Goal: Check status: Check status

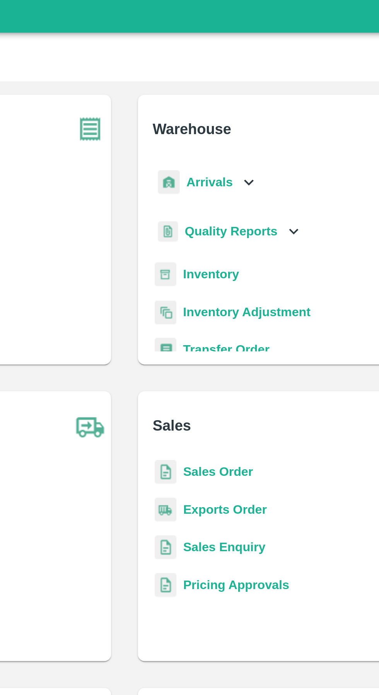
click at [224, 87] on b "Arrivals" at bounding box center [228, 88] width 21 height 6
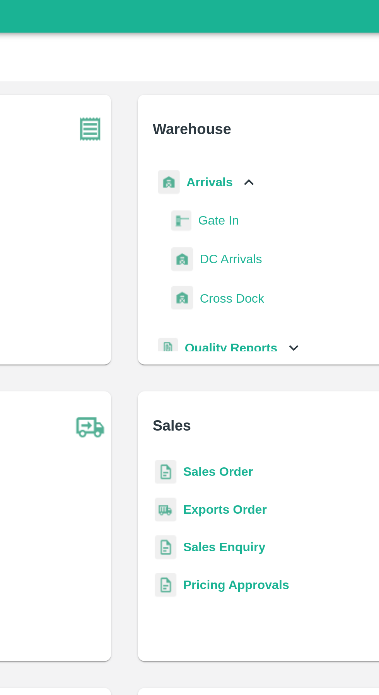
click at [251, 123] on span "DC Arrivals" at bounding box center [238, 123] width 29 height 9
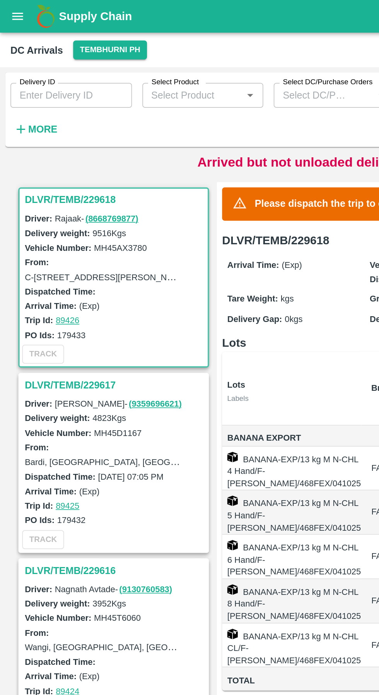
click at [52, 225] on h3 "DLVR/TEMB/229617" at bounding box center [68, 228] width 107 height 10
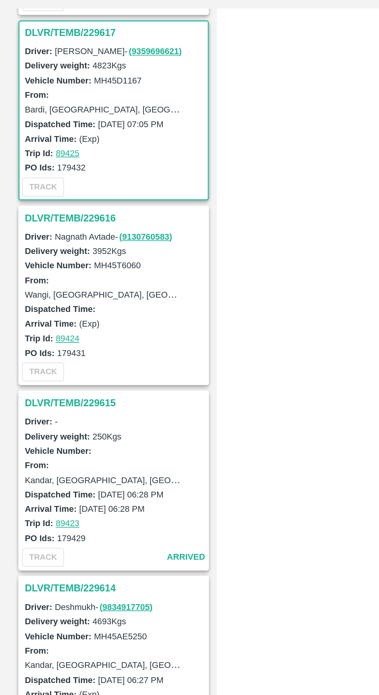
scroll to position [113, 0]
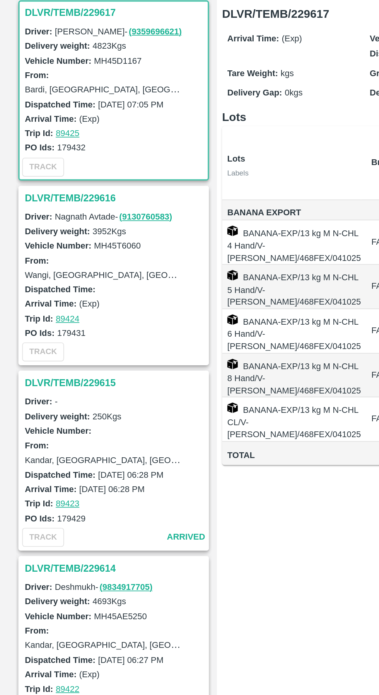
click at [47, 225] on h3 "DLVR/TEMB/229616" at bounding box center [68, 225] width 107 height 10
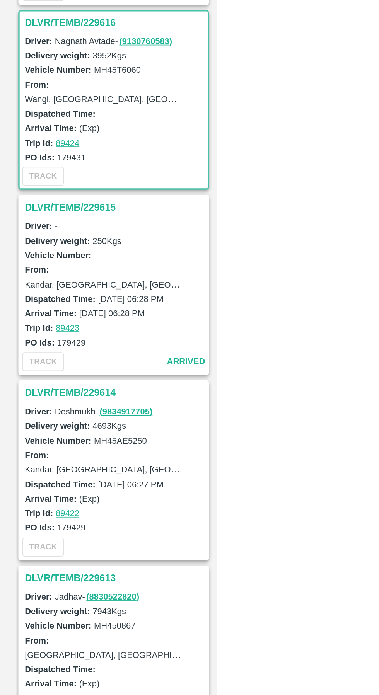
scroll to position [222, 0]
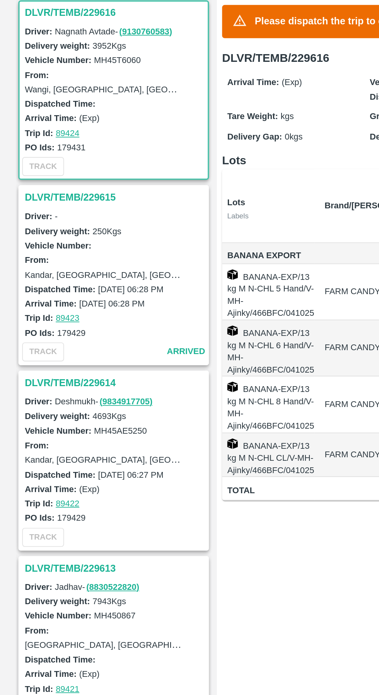
click at [52, 224] on h3 "DLVR/TEMB/229615" at bounding box center [68, 225] width 107 height 10
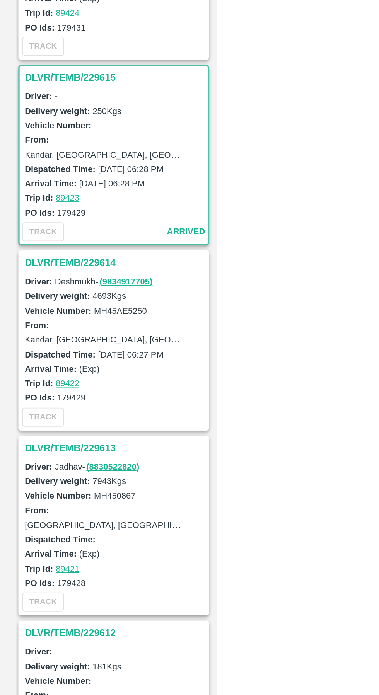
scroll to position [332, 0]
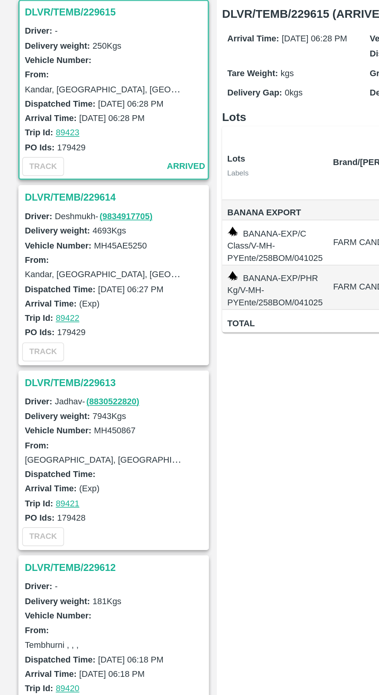
click at [48, 225] on h3 "DLVR/TEMB/229614" at bounding box center [68, 225] width 107 height 10
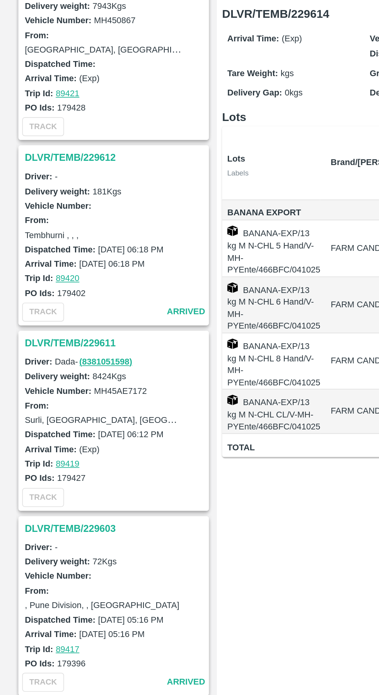
scroll to position [575, 0]
click at [54, 312] on h3 "DLVR/TEMB/229611" at bounding box center [68, 312] width 107 height 10
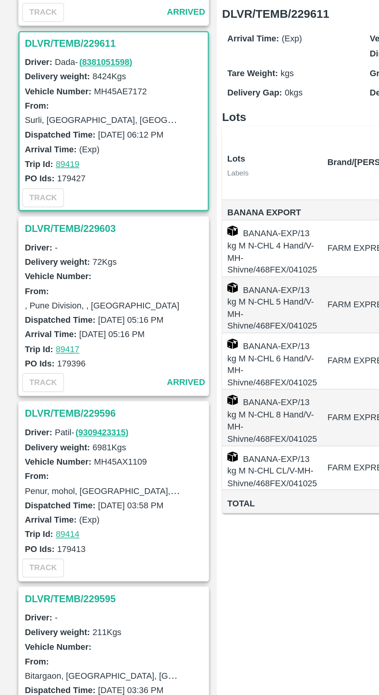
scroll to position [771, 0]
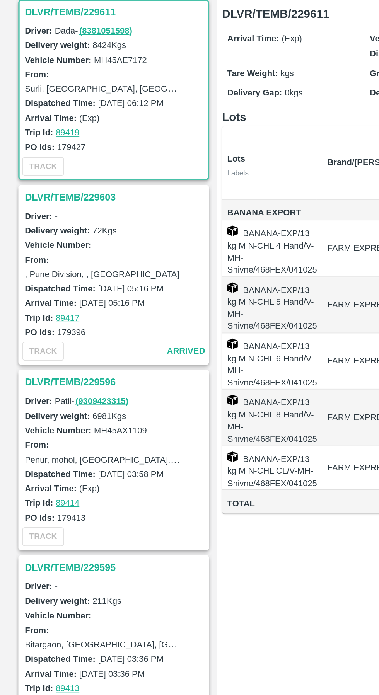
click at [46, 224] on h3 "DLVR/TEMB/229603" at bounding box center [68, 225] width 107 height 10
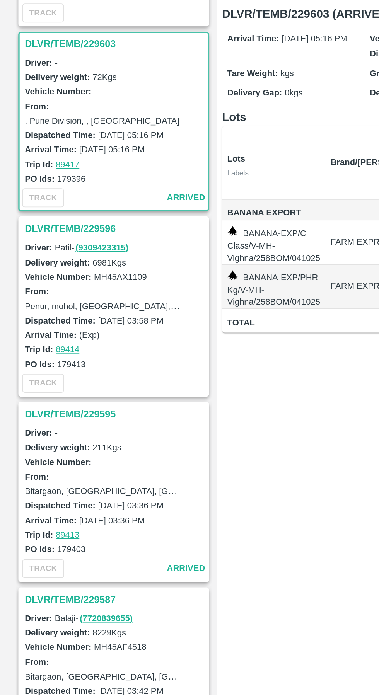
scroll to position [881, 0]
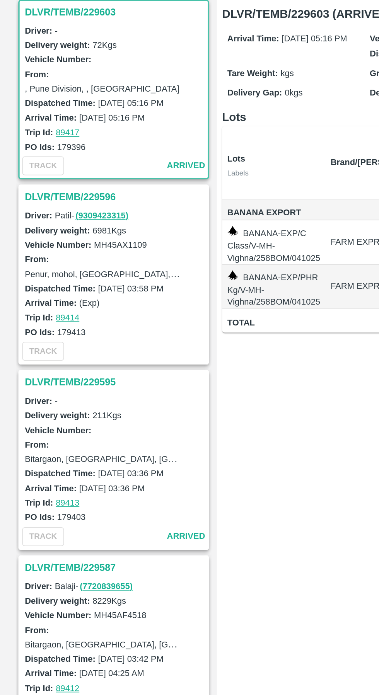
click at [48, 226] on h3 "DLVR/TEMB/229596" at bounding box center [68, 225] width 107 height 10
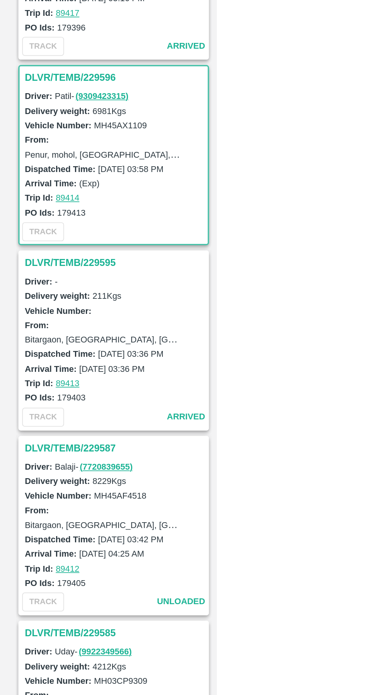
scroll to position [990, 0]
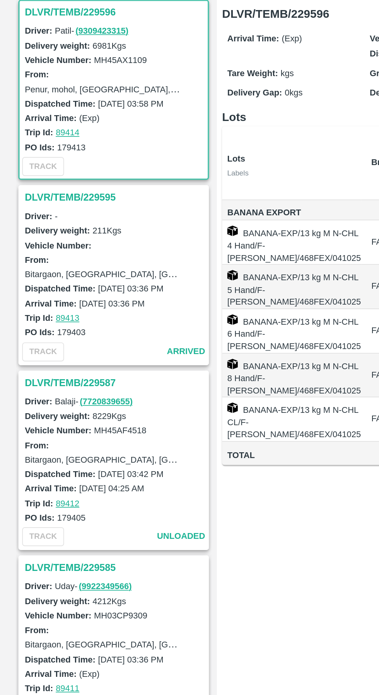
click at [51, 227] on h3 "DLVR/TEMB/229595" at bounding box center [68, 225] width 107 height 10
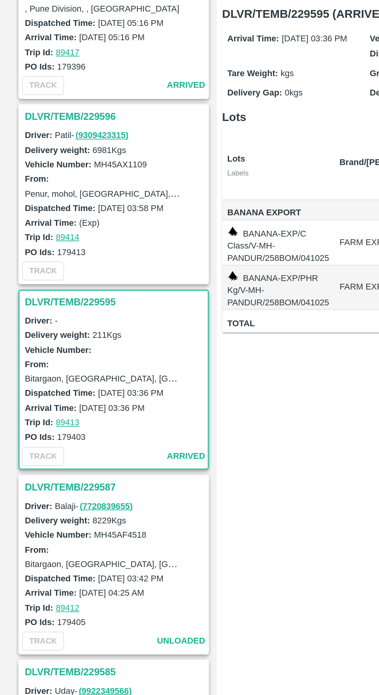
scroll to position [928, 0]
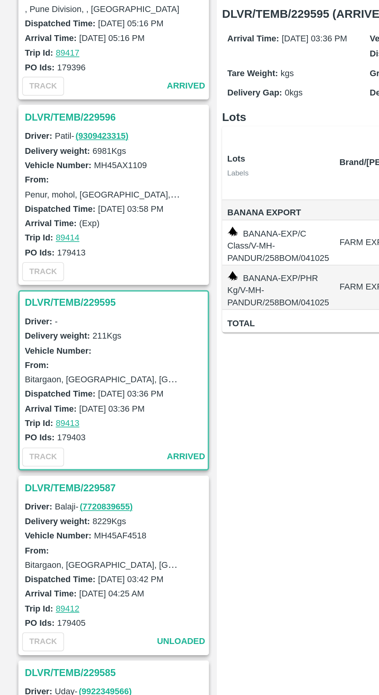
click at [49, 179] on h3 "DLVR/TEMB/229596" at bounding box center [68, 177] width 107 height 10
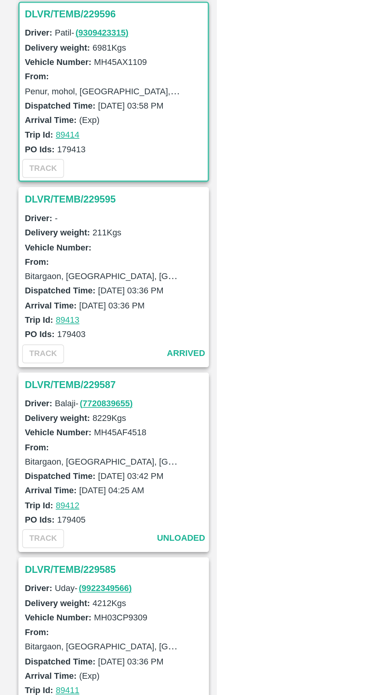
scroll to position [990, 0]
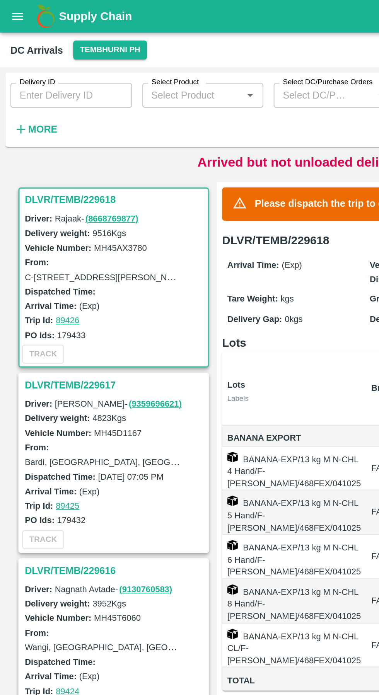
click at [55, 230] on h3 "DLVR/TEMB/229617" at bounding box center [68, 228] width 107 height 10
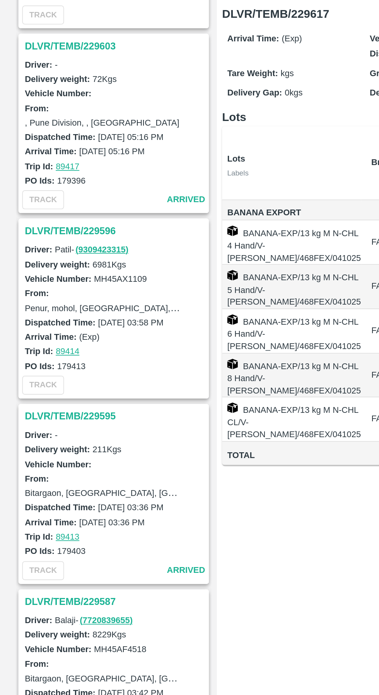
scroll to position [864, 0]
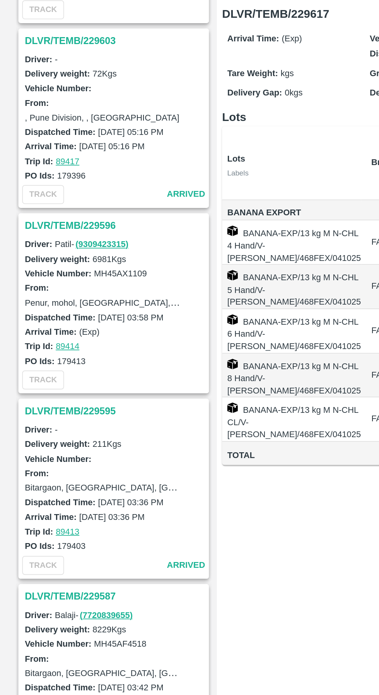
click at [47, 242] on h3 "DLVR/TEMB/229596" at bounding box center [68, 242] width 107 height 10
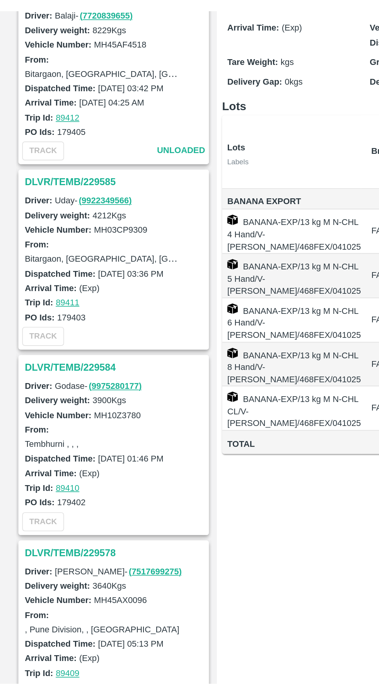
scroll to position [1231, 0]
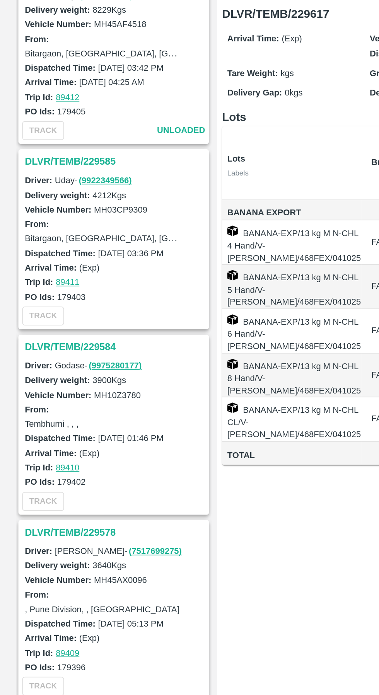
click at [50, 313] on h3 "DLVR/TEMB/229584" at bounding box center [68, 314] width 107 height 10
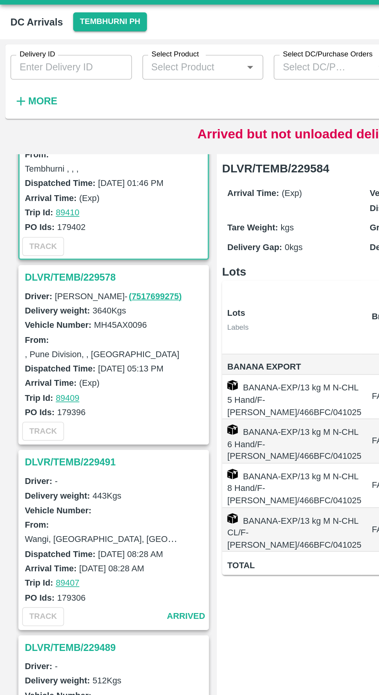
scroll to position [1494, 0]
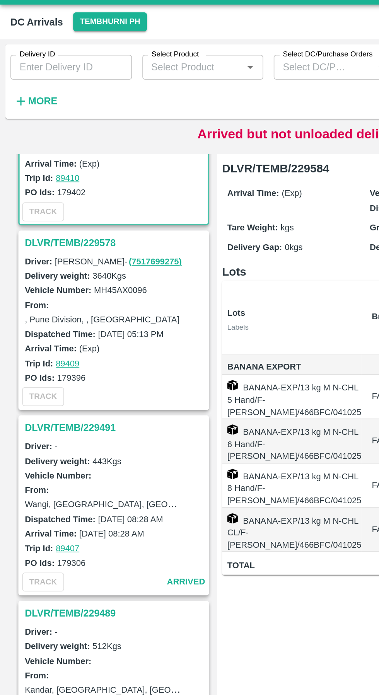
click at [54, 273] on h3 "DLVR/TEMB/229491" at bounding box center [68, 270] width 107 height 10
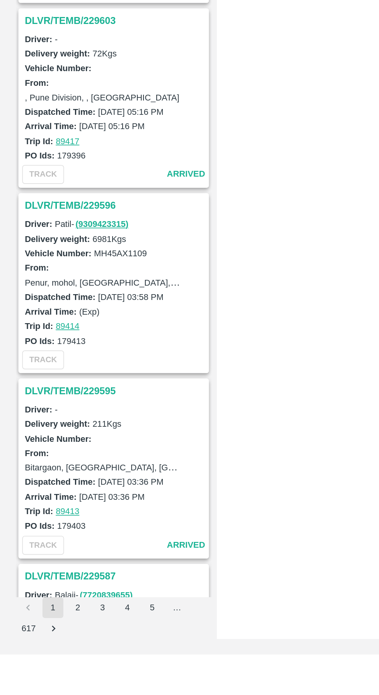
scroll to position [660, 0]
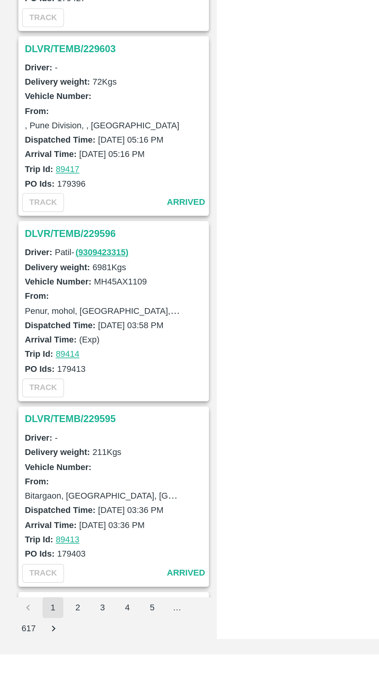
click at [44, 444] on h3 "DLVR/TEMB/229596" at bounding box center [68, 446] width 107 height 10
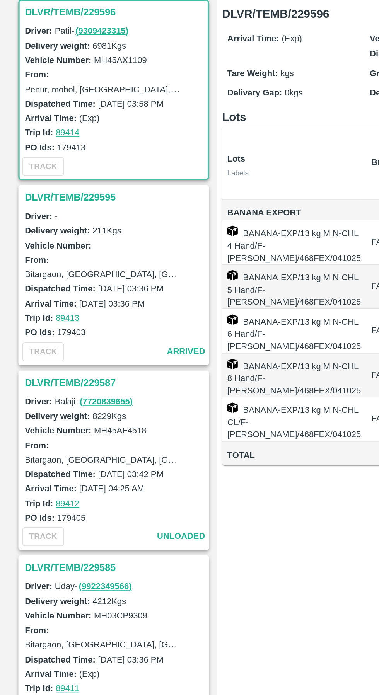
scroll to position [0, 41]
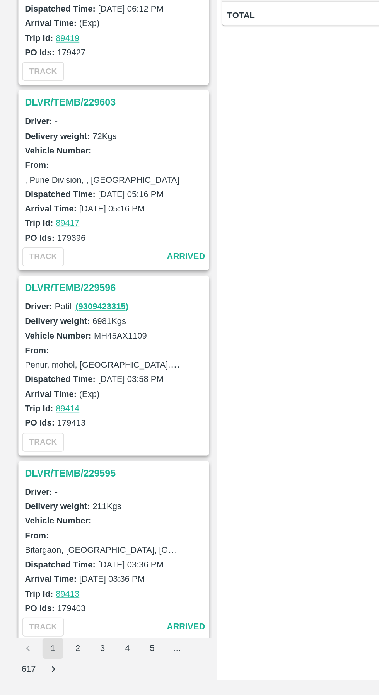
click at [45, 453] on h3 "DLVR/TEMB/229596" at bounding box center [68, 454] width 107 height 10
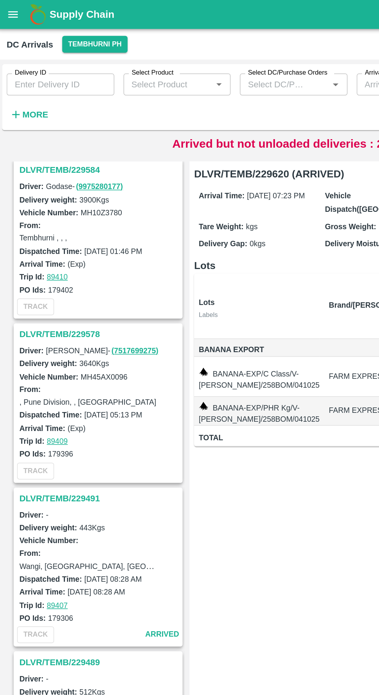
scroll to position [1656, 0]
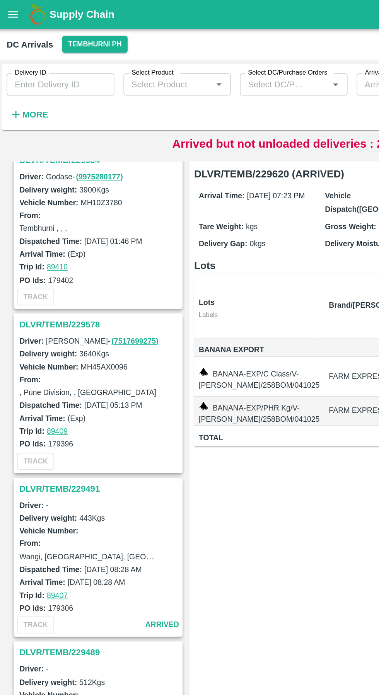
click at [50, 220] on h3 "DLVR/TEMB/229578" at bounding box center [68, 217] width 107 height 10
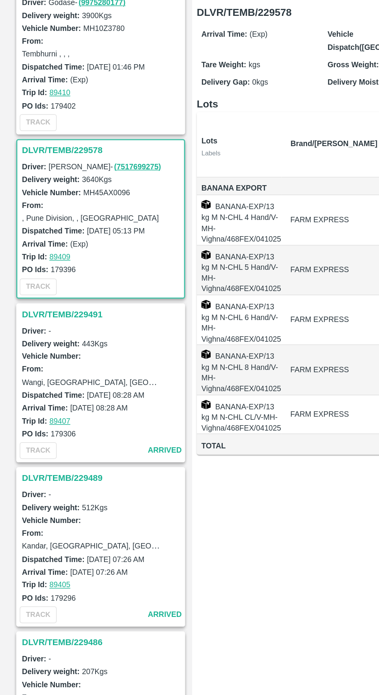
scroll to position [1672, 0]
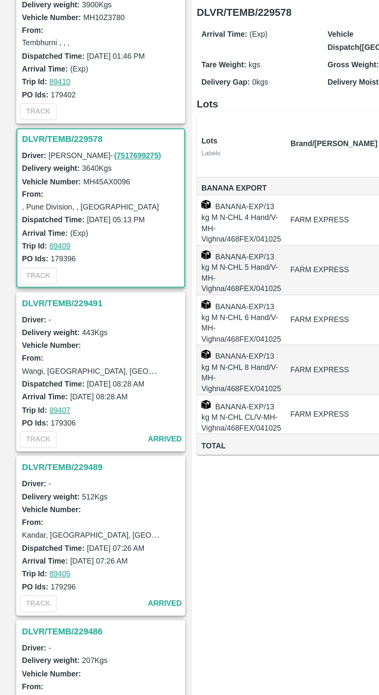
click at [53, 308] on h3 "DLVR/TEMB/229491" at bounding box center [68, 311] width 107 height 10
